Goal: Use online tool/utility: Use online tool/utility

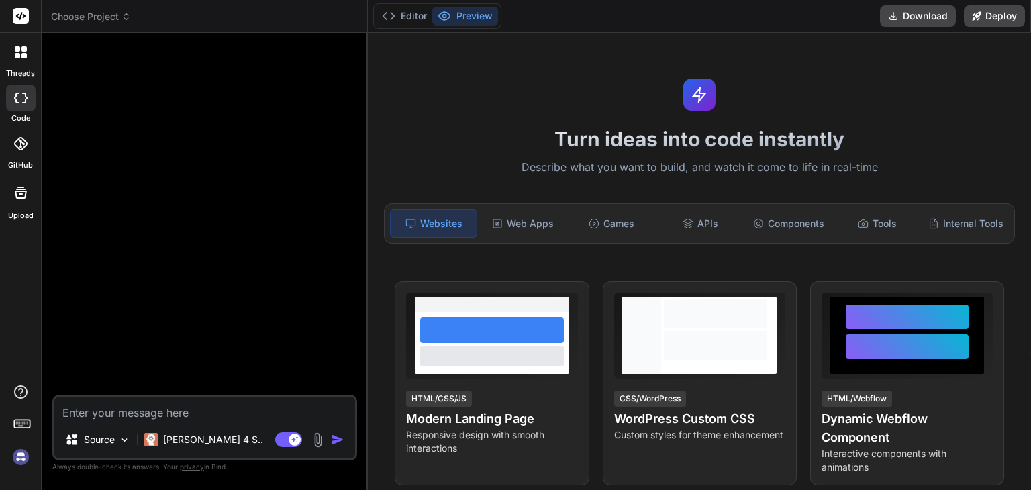
type textarea "x"
click at [107, 11] on span "Choose Project" at bounding box center [91, 16] width 80 height 13
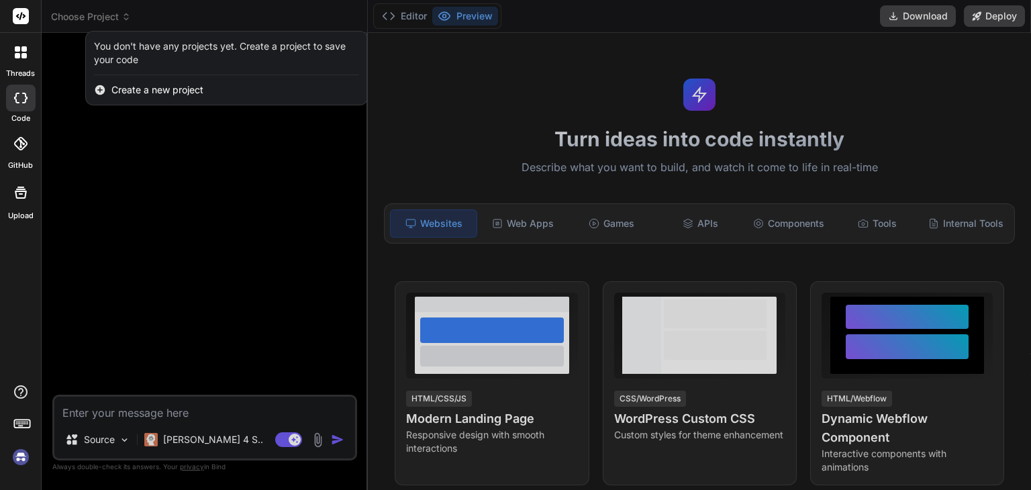
click at [123, 126] on div at bounding box center [515, 245] width 1031 height 490
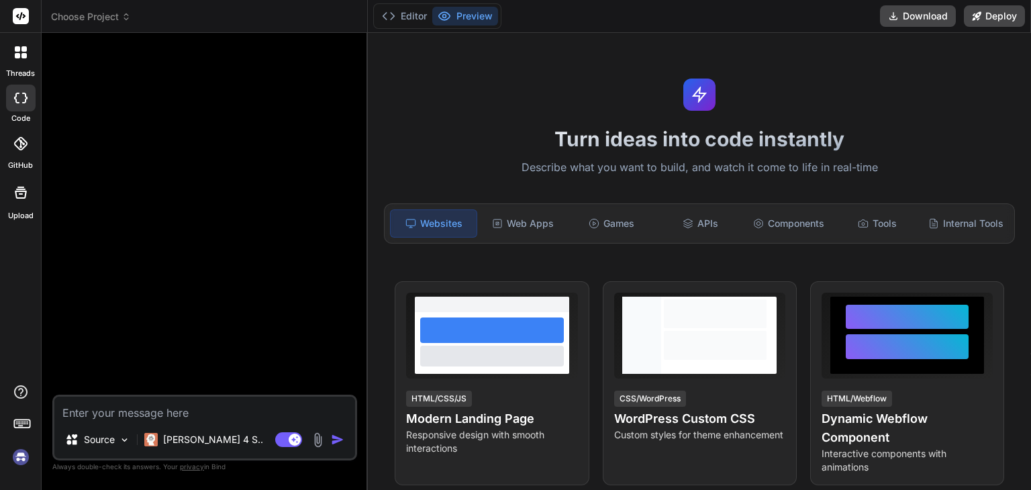
click at [921, 101] on div "Turn ideas into code instantly Describe what you want to build, and watch it co…" at bounding box center [699, 261] width 663 height 457
click at [389, 10] on icon at bounding box center [388, 15] width 13 height 13
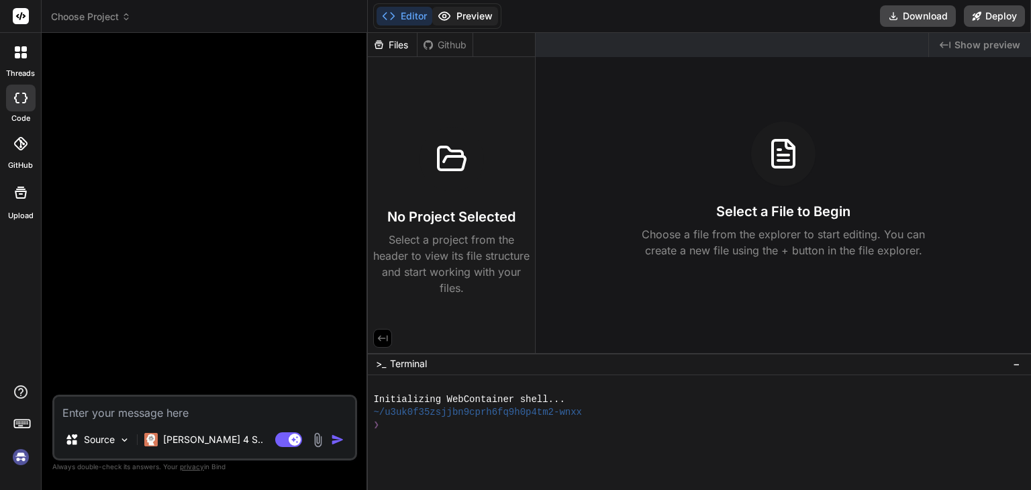
click at [447, 11] on icon at bounding box center [444, 15] width 13 height 13
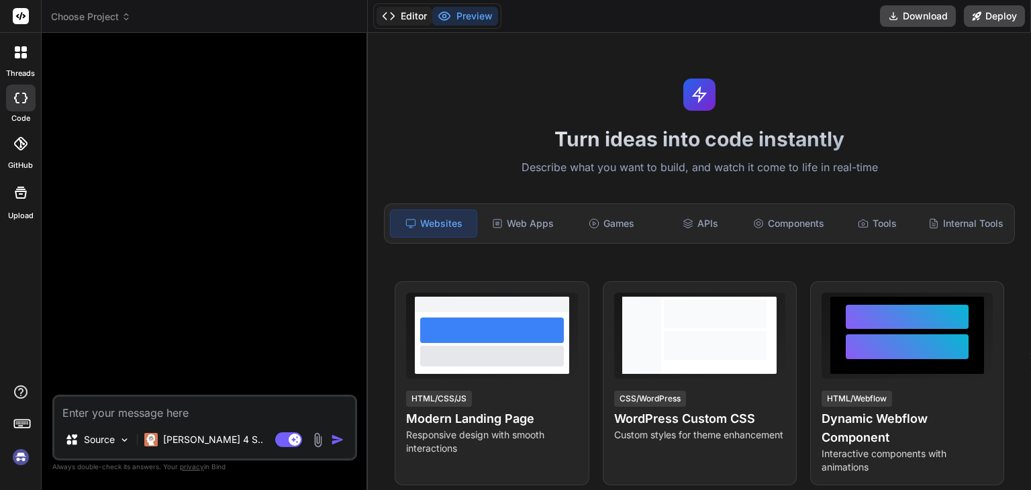
click at [417, 12] on button "Editor" at bounding box center [404, 16] width 56 height 19
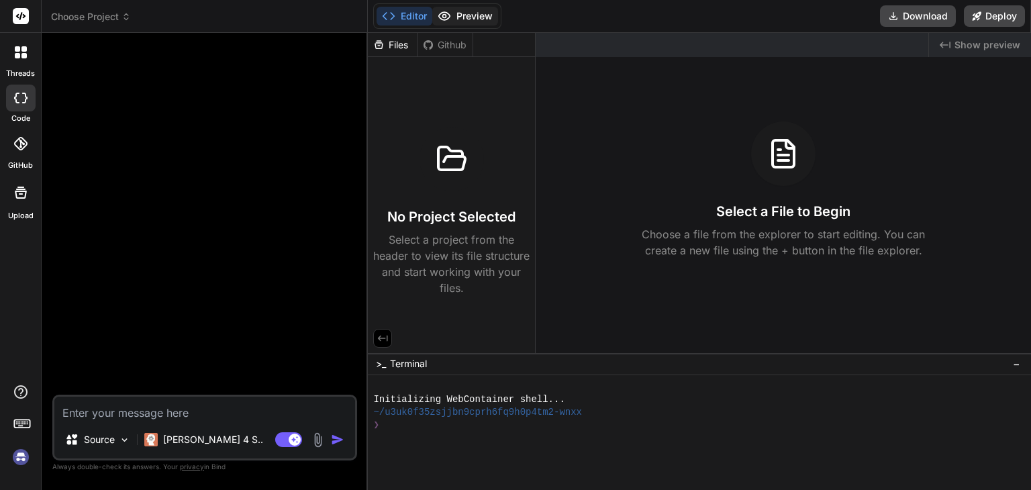
click at [454, 9] on button "Preview" at bounding box center [465, 16] width 66 height 19
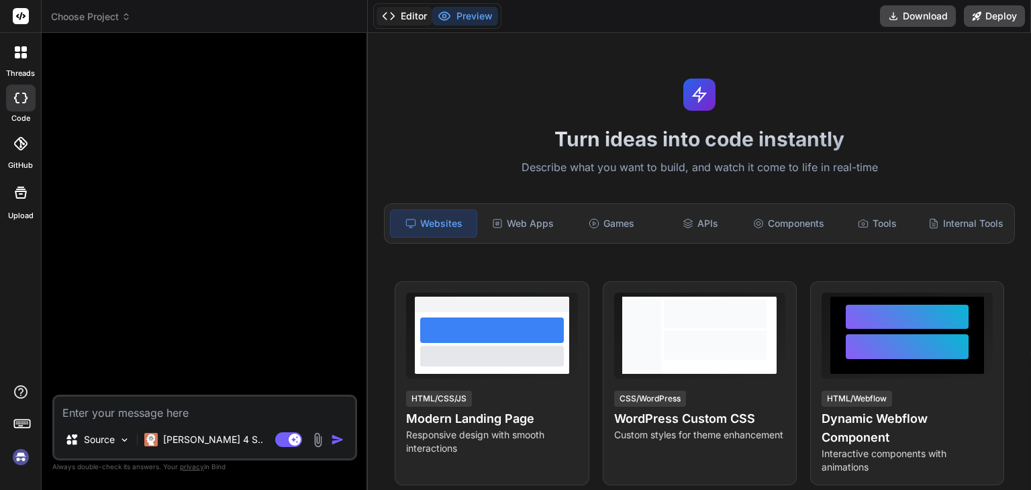
click at [400, 15] on button "Editor" at bounding box center [404, 16] width 56 height 19
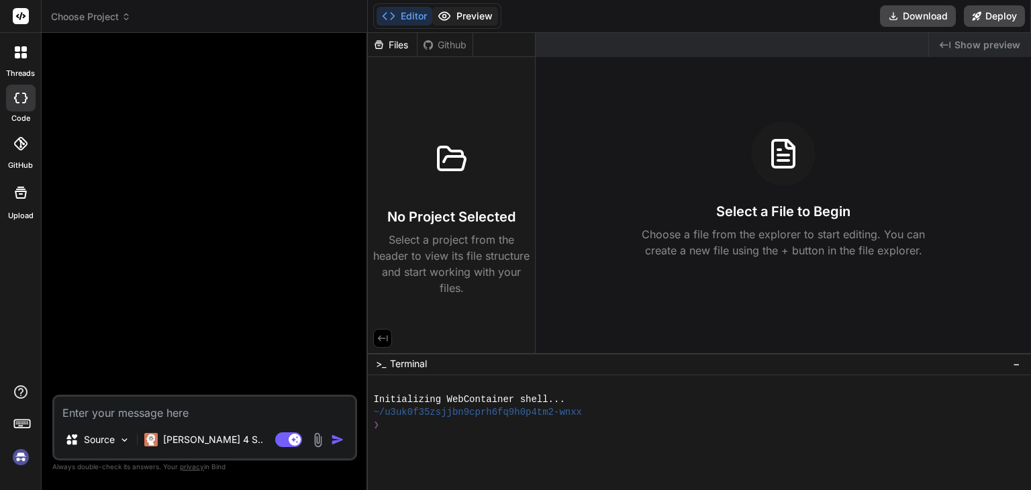
click at [459, 13] on button "Preview" at bounding box center [465, 16] width 66 height 19
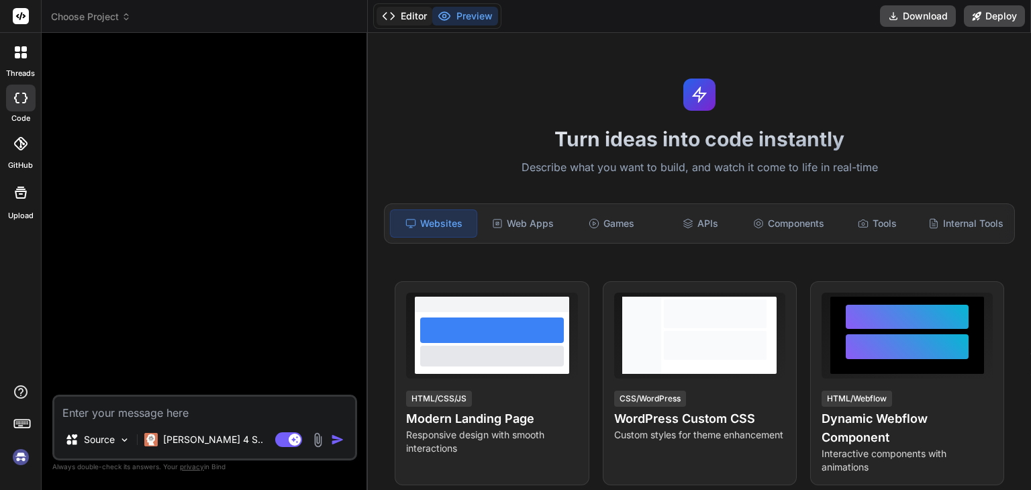
click at [419, 17] on button "Editor" at bounding box center [404, 16] width 56 height 19
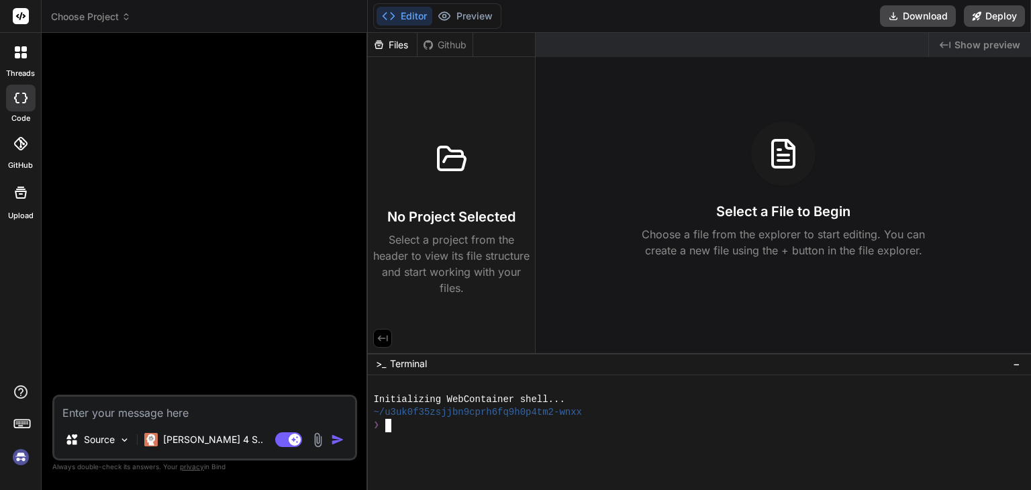
click at [585, 406] on div "~/u3uk0f35zsjjbn9cprh6fq9h0p4tm2-wnxx" at bounding box center [691, 412] width 637 height 13
click at [856, 185] on div "Select a File to Begin Choose a file from the explorer to start editing. You ca…" at bounding box center [782, 189] width 495 height 137
click at [752, 213] on h3 "Select a File to Begin" at bounding box center [783, 211] width 134 height 19
click at [784, 204] on h3 "Select a File to Begin" at bounding box center [783, 211] width 134 height 19
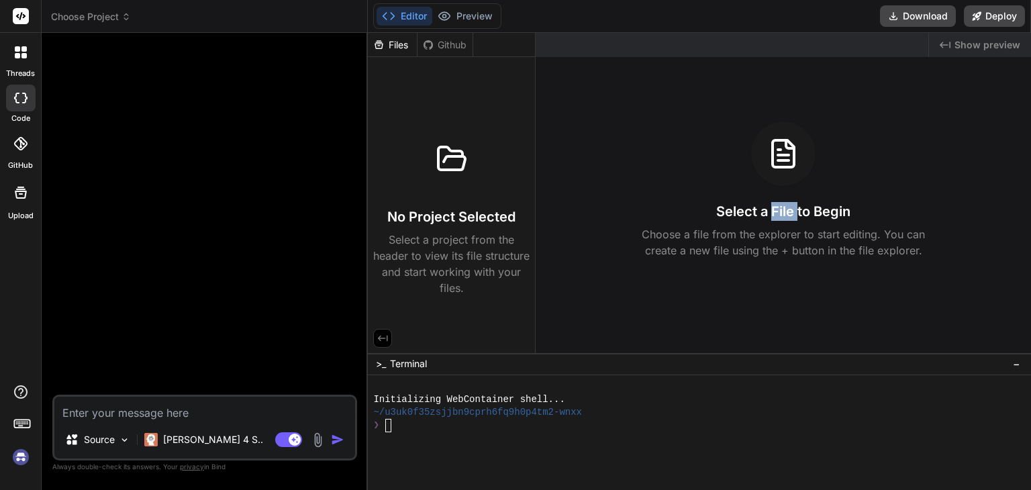
click at [784, 204] on h3 "Select a File to Begin" at bounding box center [783, 211] width 134 height 19
click at [835, 200] on div "Select a File to Begin Choose a file from the explorer to start editing. You ca…" at bounding box center [782, 189] width 495 height 137
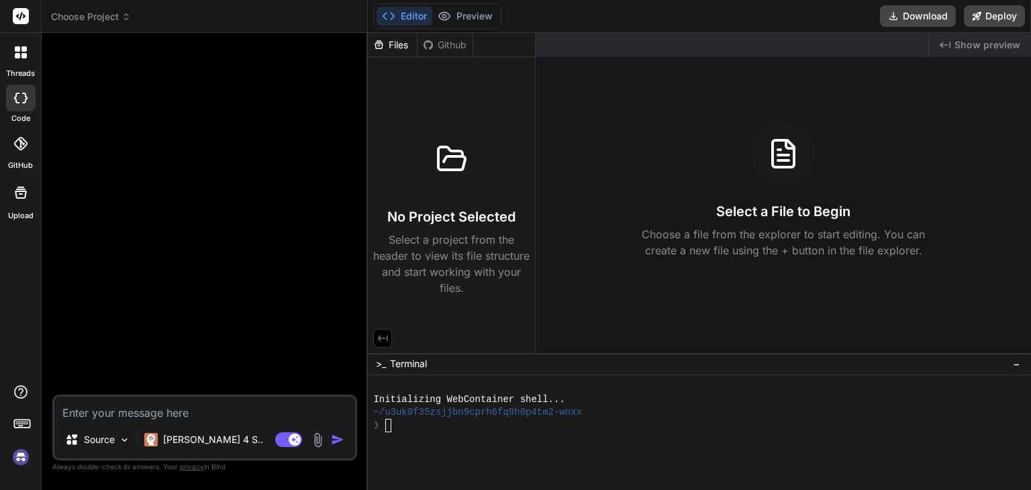
click at [835, 200] on div "Select a File to Begin Choose a file from the explorer to start editing. You ca…" at bounding box center [782, 189] width 495 height 137
click at [782, 210] on h3 "Select a File to Begin" at bounding box center [783, 211] width 134 height 19
click at [731, 211] on h3 "Select a File to Begin" at bounding box center [783, 211] width 134 height 19
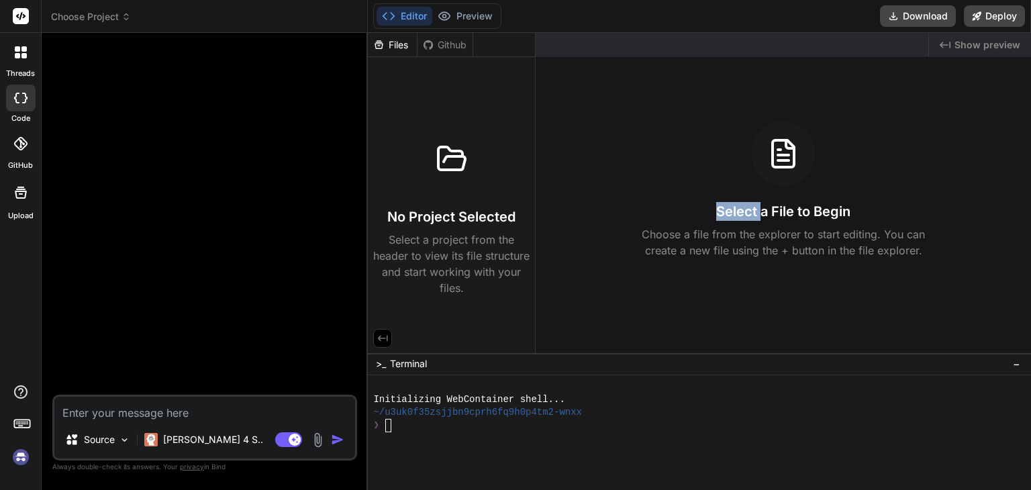
click at [731, 211] on h3 "Select a File to Begin" at bounding box center [783, 211] width 134 height 19
click at [737, 202] on h3 "Select a File to Begin" at bounding box center [783, 211] width 134 height 19
click at [794, 148] on icon at bounding box center [790, 144] width 8 height 8
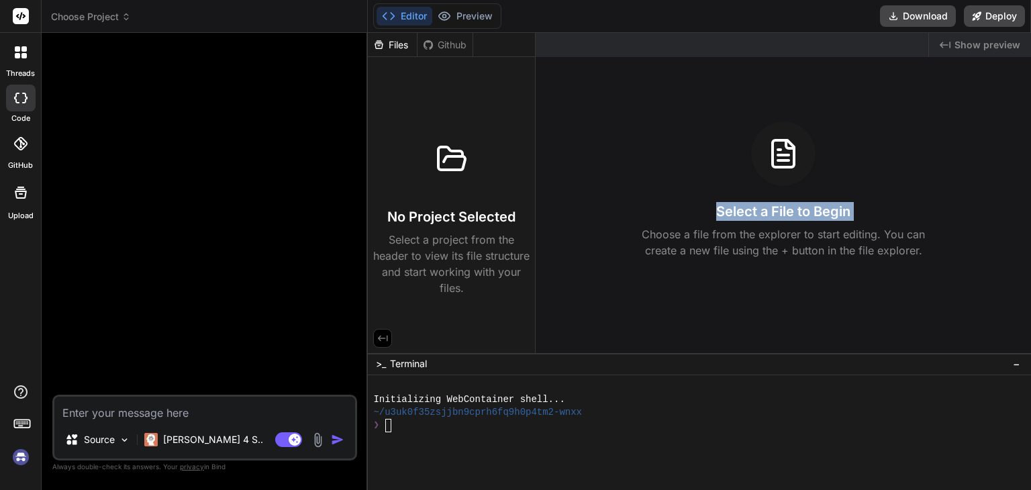
click at [794, 148] on icon at bounding box center [790, 144] width 8 height 8
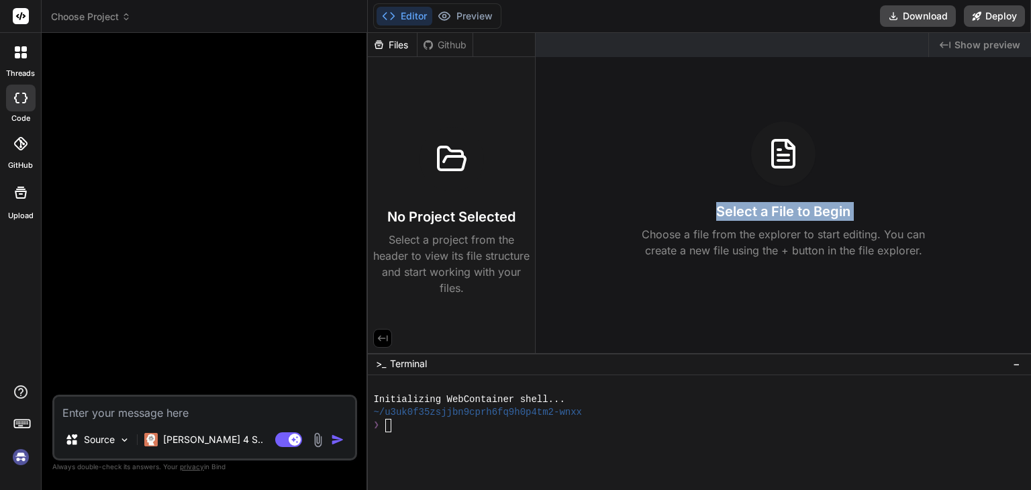
click at [794, 148] on icon at bounding box center [790, 144] width 8 height 8
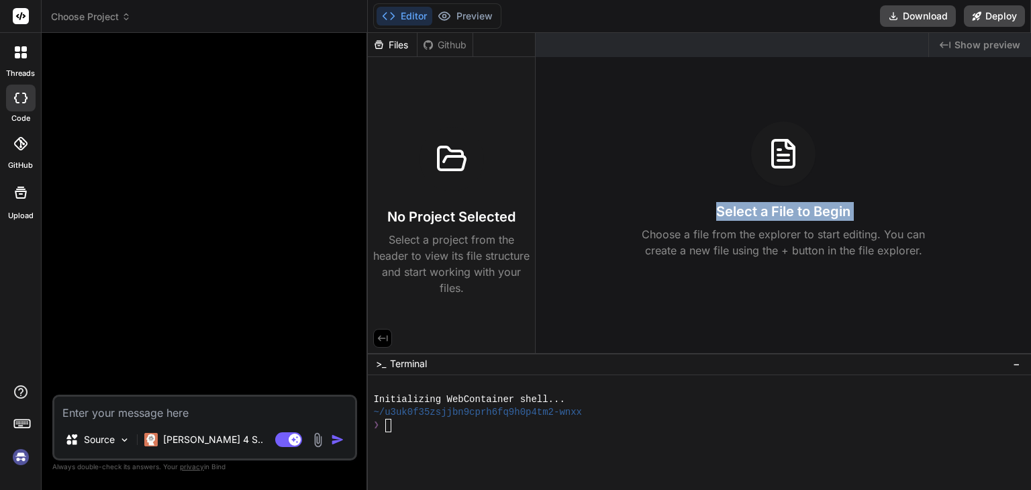
click at [794, 148] on icon at bounding box center [790, 144] width 8 height 8
